Goal: Find specific page/section: Locate a particular part of the current website

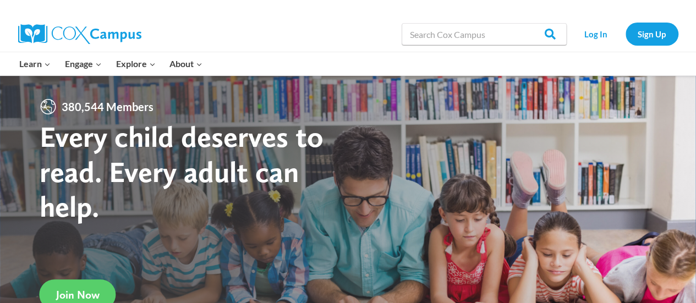
drag, startPoint x: 0, startPoint y: 0, endPoint x: 382, endPoint y: 24, distance: 382.6
click at [382, 24] on div "Search in [URL][DOMAIN_NAME] Search Search Log In Sign Up" at bounding box center [474, 34] width 407 height 35
click at [600, 30] on link "Log In" at bounding box center [596, 34] width 48 height 23
drag, startPoint x: 567, startPoint y: 46, endPoint x: 599, endPoint y: 36, distance: 33.4
click at [599, 36] on div "Search in [URL][DOMAIN_NAME] Search Search Log In Sign Up" at bounding box center [474, 34] width 407 height 35
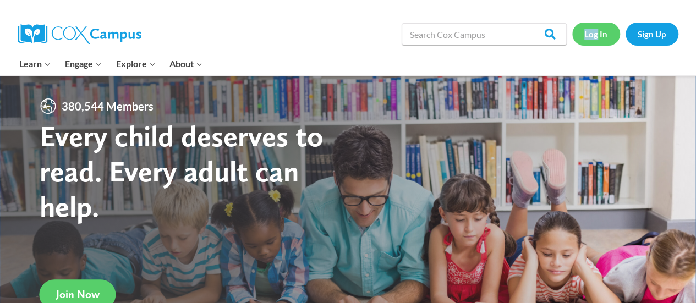
click at [600, 36] on link "Log In" at bounding box center [596, 34] width 48 height 23
